Goal: Task Accomplishment & Management: Use online tool/utility

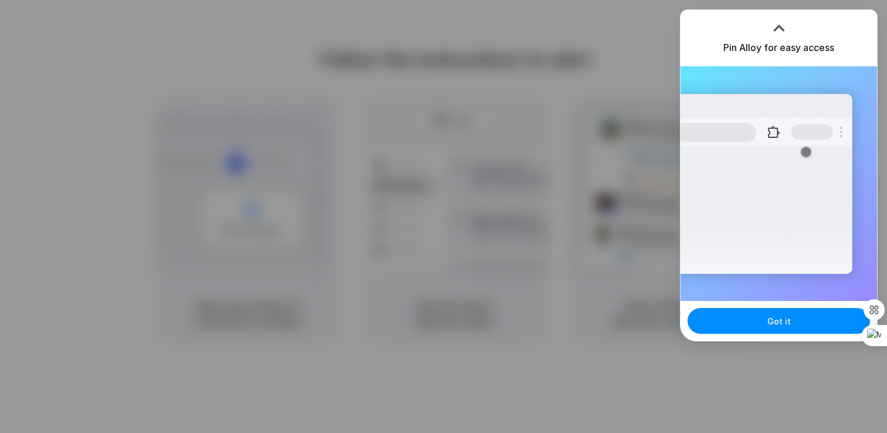
click at [773, 29] on div at bounding box center [779, 28] width 18 height 18
click at [783, 330] on button "Got it" at bounding box center [779, 321] width 182 height 26
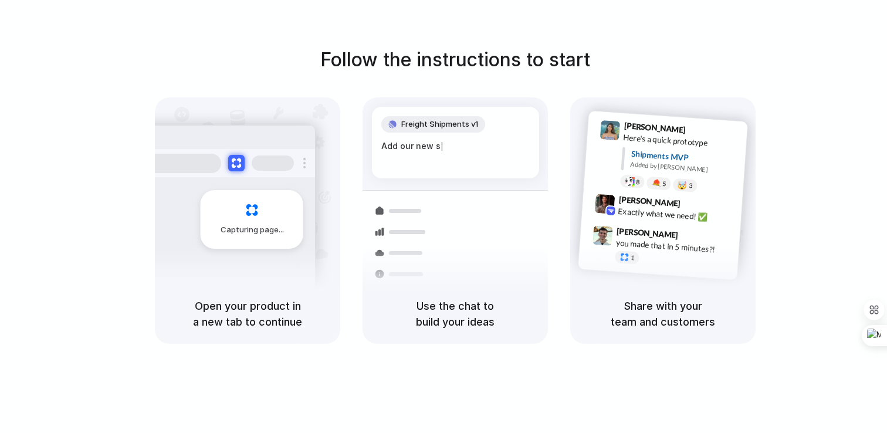
click at [799, 343] on div "Follow the instructions to start Capturing page Open your product in a new tab …" at bounding box center [455, 195] width 887 height 298
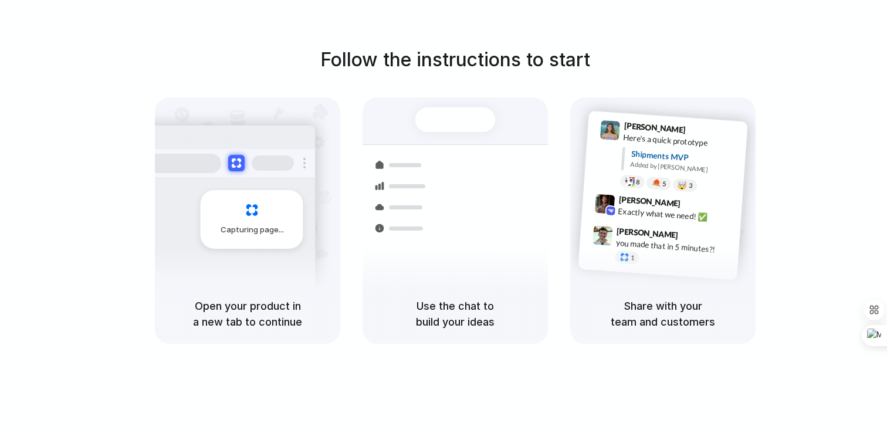
click at [444, 217] on div at bounding box center [444, 217] width 0 height 0
click at [824, 80] on div "Follow the instructions to start Capturing page Open your product in a new tab …" at bounding box center [455, 195] width 887 height 298
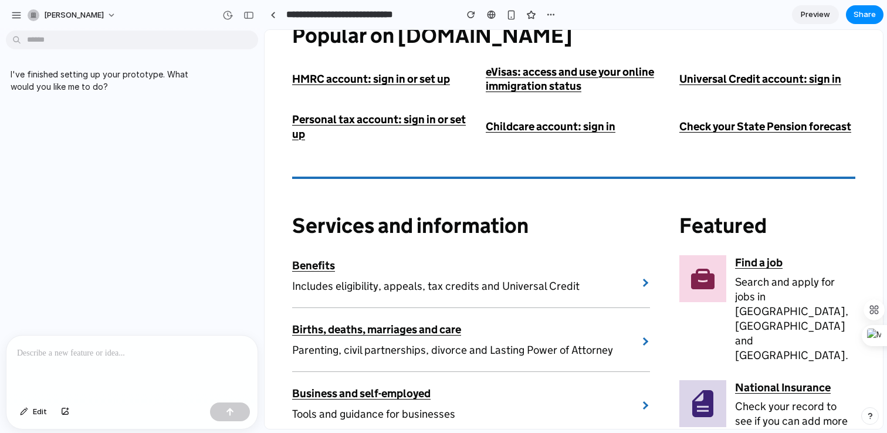
scroll to position [617, 0]
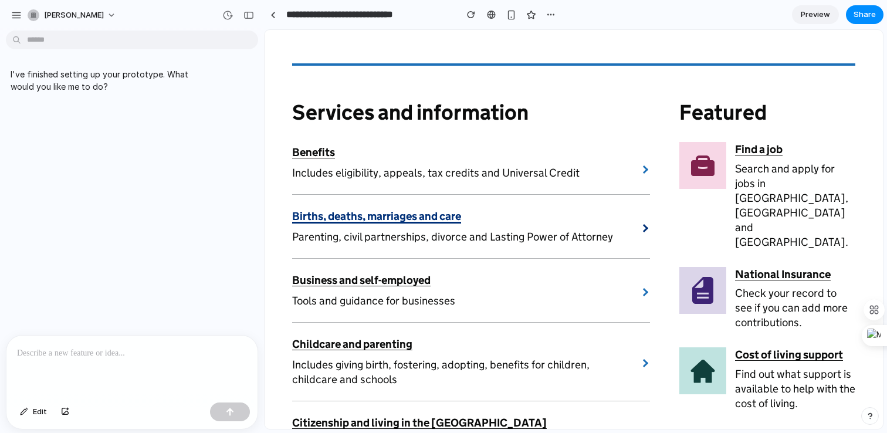
click at [363, 209] on link "Births, deaths, marriages and care" at bounding box center [376, 215] width 169 height 13
click at [728, 397] on section "Featured Find a job Search and apply for jobs in England, Scotland and Wales. N…" at bounding box center [767, 264] width 176 height 397
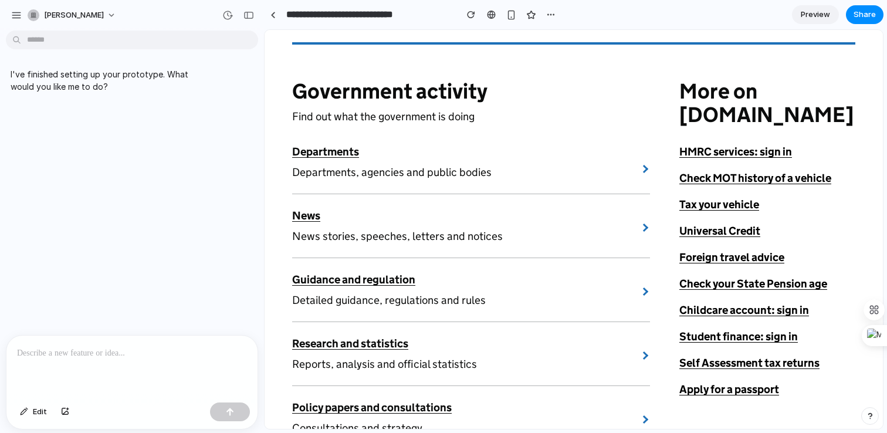
scroll to position [2045, 0]
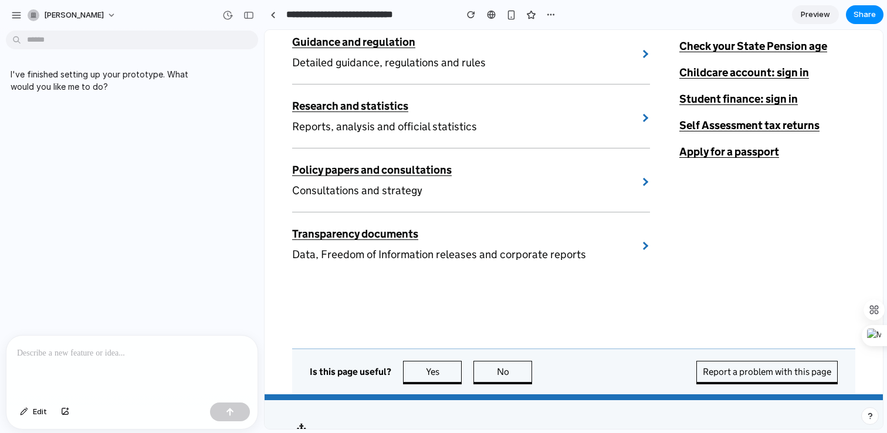
click at [126, 355] on div at bounding box center [131, 367] width 251 height 62
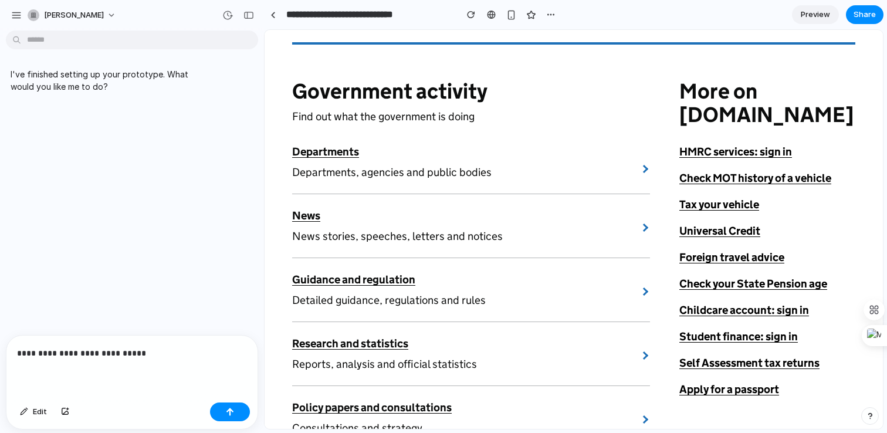
scroll to position [1806, 0]
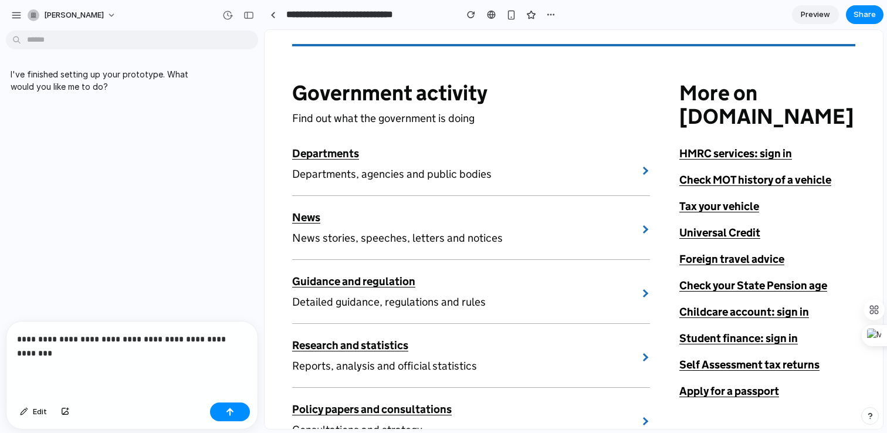
click at [174, 336] on p "**********" at bounding box center [129, 346] width 225 height 28
drag, startPoint x: 93, startPoint y: 351, endPoint x: 8, endPoint y: 337, distance: 86.2
click at [8, 337] on div "**********" at bounding box center [131, 360] width 251 height 76
copy p "**********"
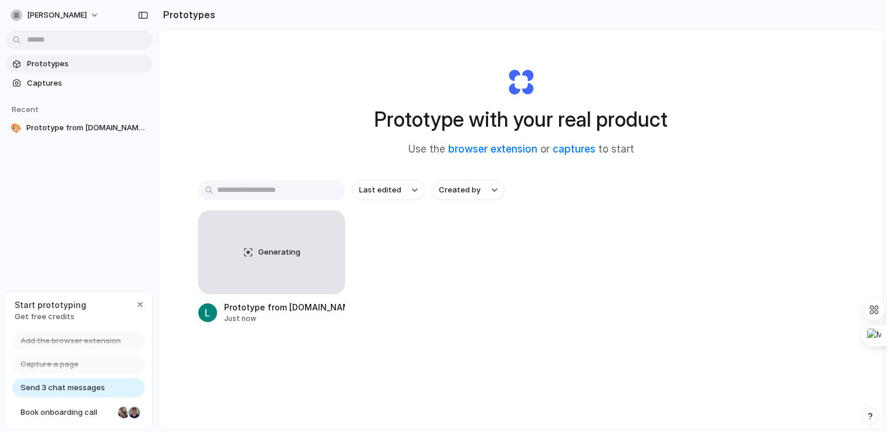
click at [594, 378] on div "Last edited Created by Generating Prototype from GOV.UK Homepage Just now" at bounding box center [520, 288] width 645 height 217
click at [571, 314] on div "Generating Prototype from GOV.UK Homepage Just now" at bounding box center [520, 267] width 645 height 113
click at [571, 312] on div "Generating Prototype from GOV.UK Homepage Just now" at bounding box center [520, 267] width 645 height 113
click at [546, 349] on div "Last edited Created by Generating Prototype from GOV.UK Homepage Just now" at bounding box center [520, 288] width 645 height 217
click at [714, 259] on div "Generating Prototype from GOV.UK Homepage Just now" at bounding box center [520, 267] width 645 height 113
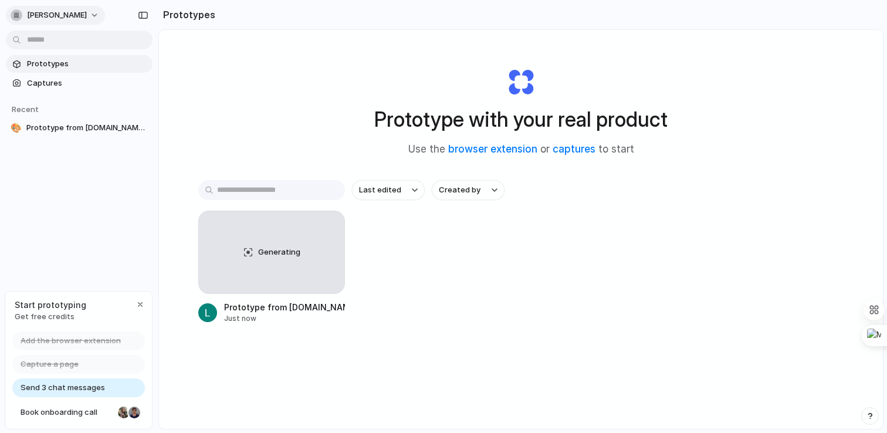
click at [88, 13] on button "luke-sanders" at bounding box center [55, 15] width 99 height 19
click at [84, 16] on div "Settings Invite members Change theme Sign out" at bounding box center [443, 216] width 887 height 433
